Goal: Check status: Check status

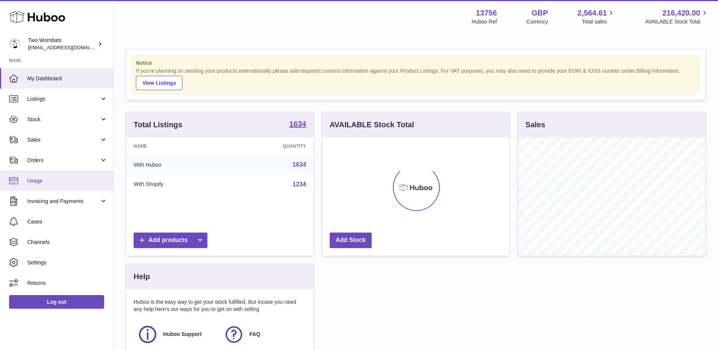
scroll to position [118, 187]
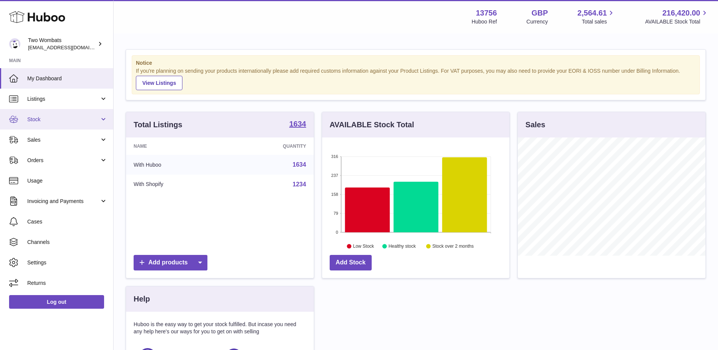
click at [87, 121] on span "Stock" at bounding box center [63, 119] width 72 height 7
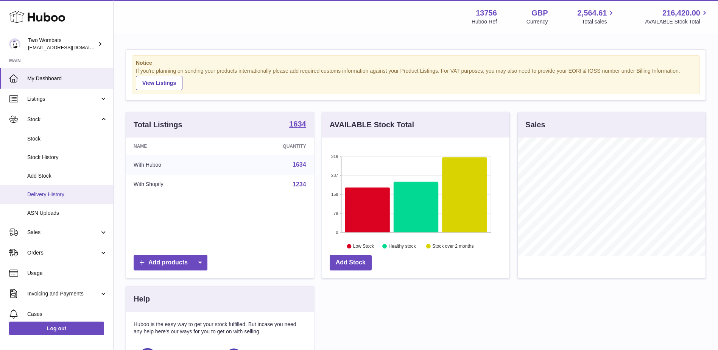
click at [58, 196] on span "Delivery History" at bounding box center [67, 194] width 80 height 7
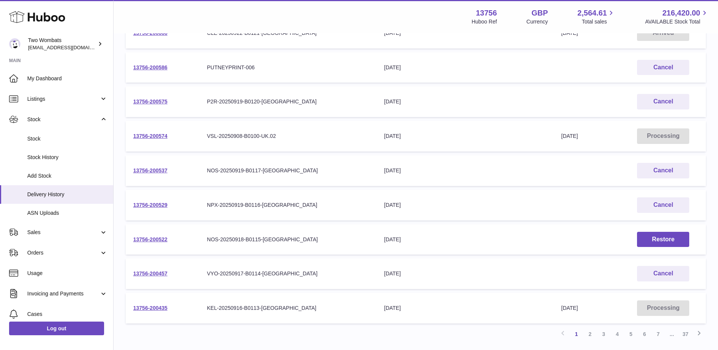
scroll to position [189, 0]
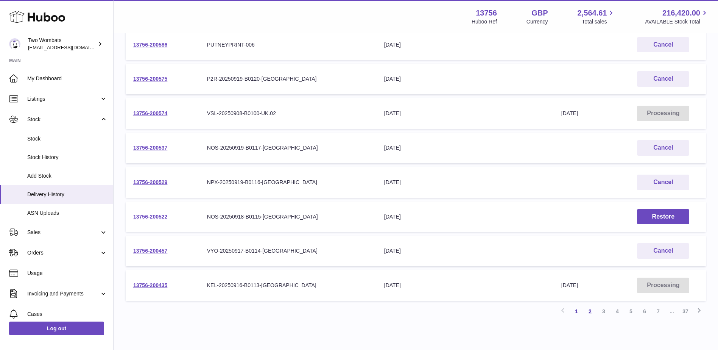
click at [587, 312] on link "2" at bounding box center [591, 312] width 14 height 14
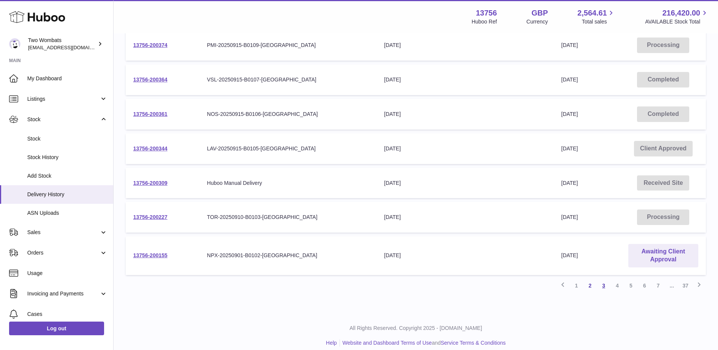
scroll to position [231, 0]
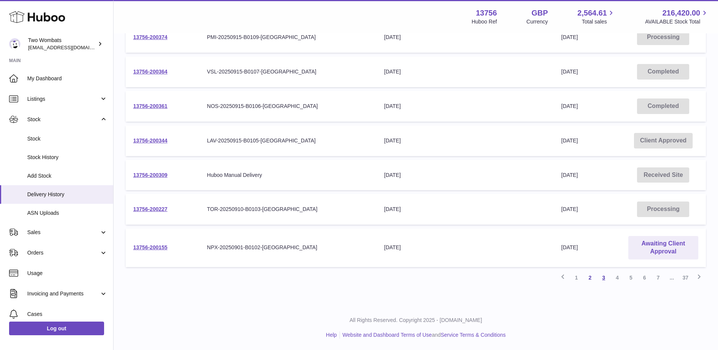
click at [605, 278] on link "3" at bounding box center [604, 278] width 14 height 14
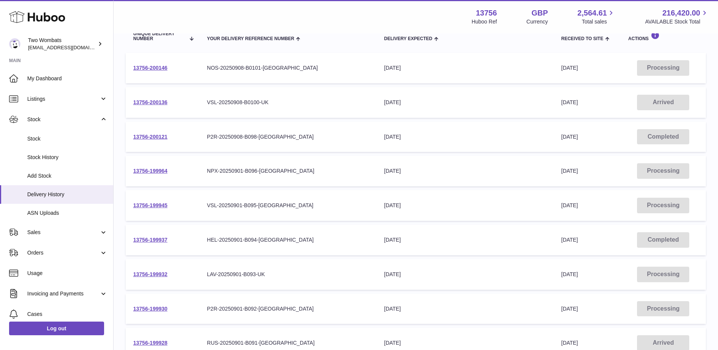
scroll to position [223, 0]
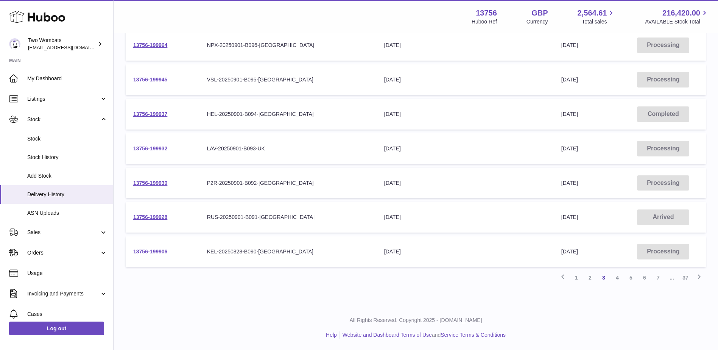
click at [619, 278] on link "4" at bounding box center [618, 278] width 14 height 14
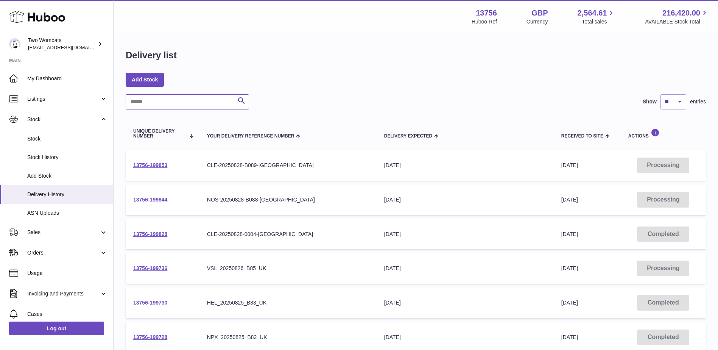
click at [198, 101] on input "text" at bounding box center [187, 101] width 123 height 15
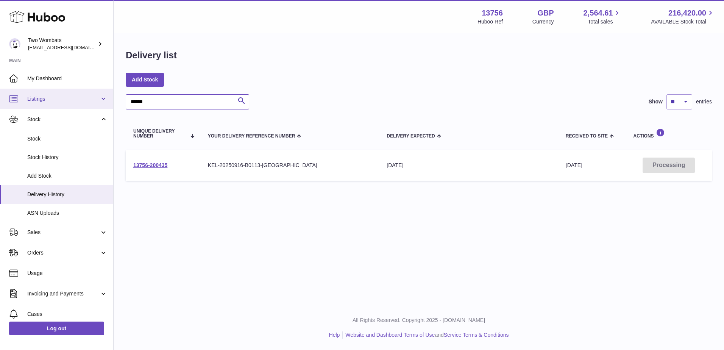
drag, startPoint x: 188, startPoint y: 100, endPoint x: 92, endPoint y: 99, distance: 96.2
click at [92, 99] on div "Huboo Two Wombats [EMAIL_ADDRESS][DOMAIN_NAME] Main My Dashboard Listings Not w…" at bounding box center [362, 175] width 724 height 350
type input "******"
